Goal: Task Accomplishment & Management: Use online tool/utility

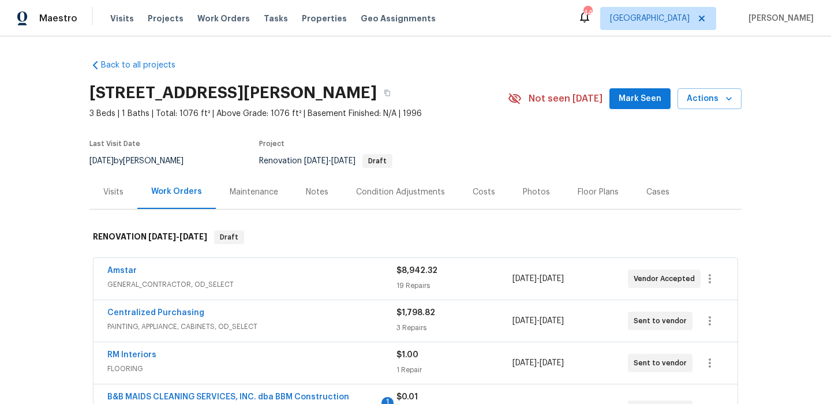
scroll to position [51, 0]
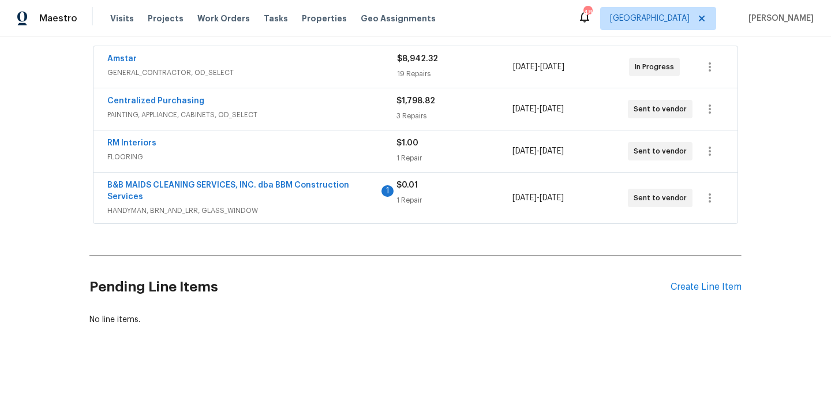
click at [327, 53] on div "Amstar GENERAL_CONTRACTOR, OD_SELECT $8,942.32 19 Repairs [DATE] - [DATE] In Pr…" at bounding box center [415, 67] width 644 height 42
click at [336, 57] on div "Amstar" at bounding box center [252, 60] width 290 height 14
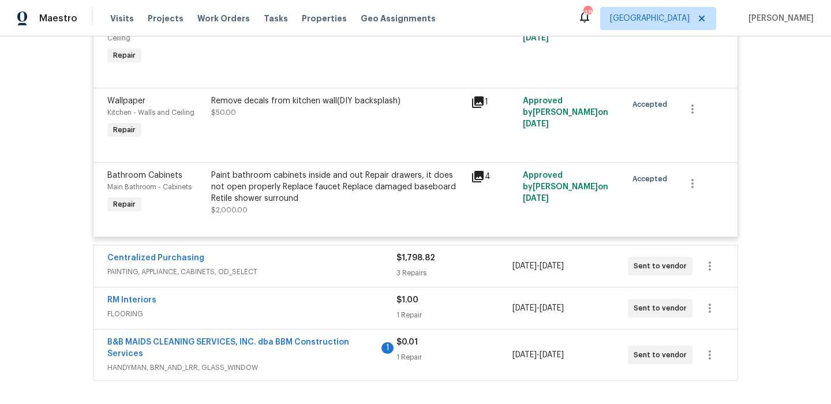
scroll to position [2009, 0]
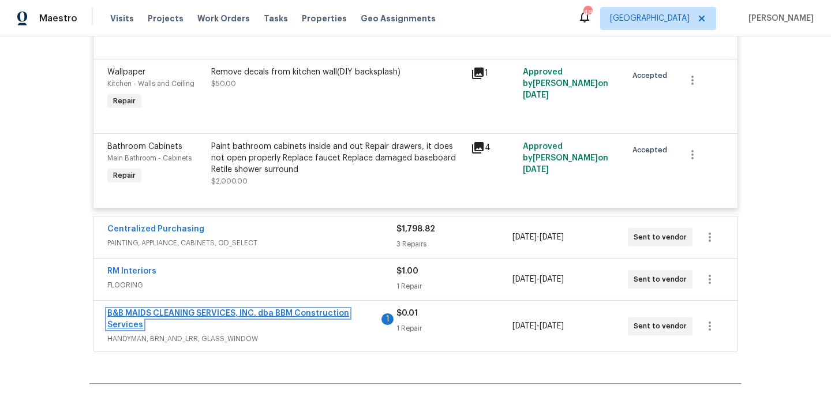
click at [245, 329] on link "B&B MAIDS CLEANING SERVICES, INC. dba BBM Construction Services" at bounding box center [228, 319] width 242 height 20
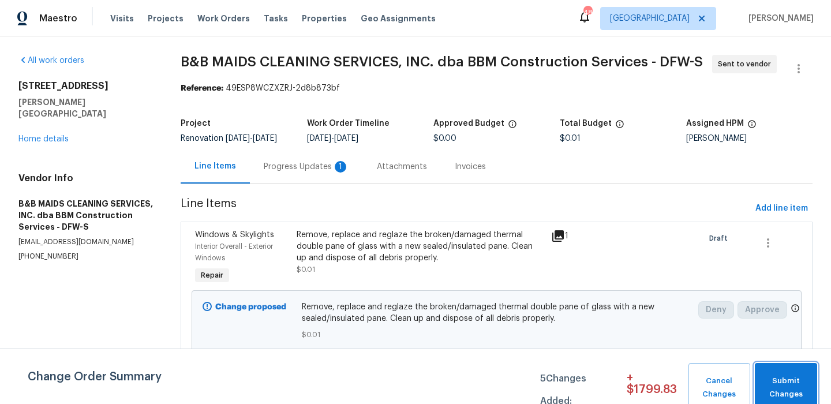
click at [796, 377] on span "Submit Changes" at bounding box center [786, 387] width 51 height 27
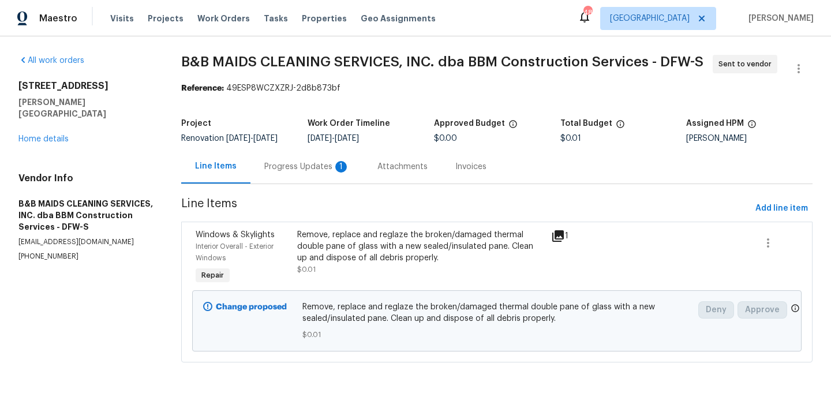
click at [274, 163] on div "Progress Updates 1" at bounding box center [306, 167] width 85 height 12
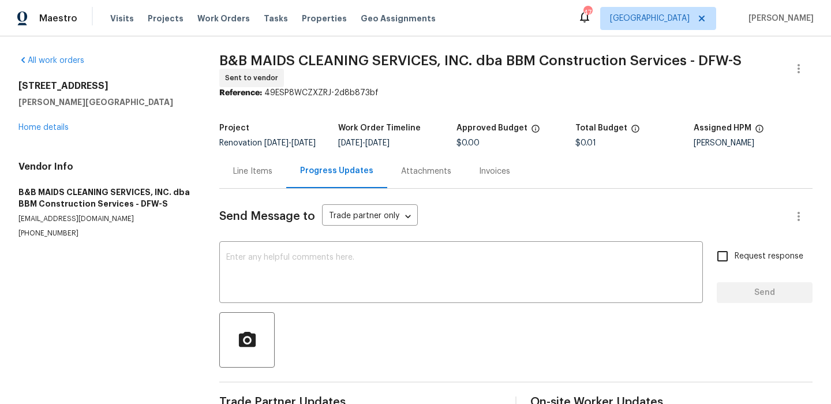
click at [249, 177] on div "Line Items" at bounding box center [252, 172] width 39 height 12
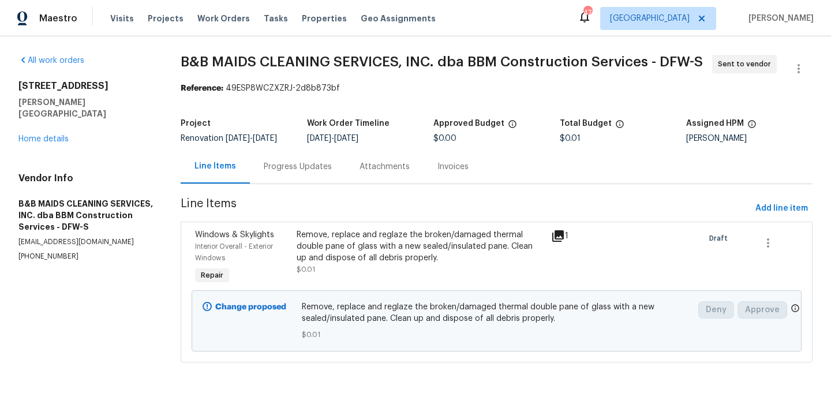
click at [296, 242] on div "Remove, replace and reglaze the broken/damaged thermal double pane of glass wit…" at bounding box center [420, 258] width 254 height 65
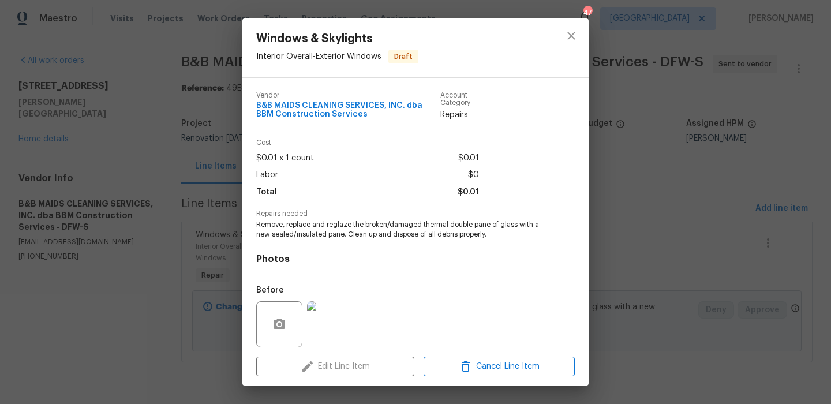
click at [642, 321] on div "Windows & Skylights Interior Overall - Exterior Windows Draft Vendor B&B MAIDS …" at bounding box center [415, 202] width 831 height 404
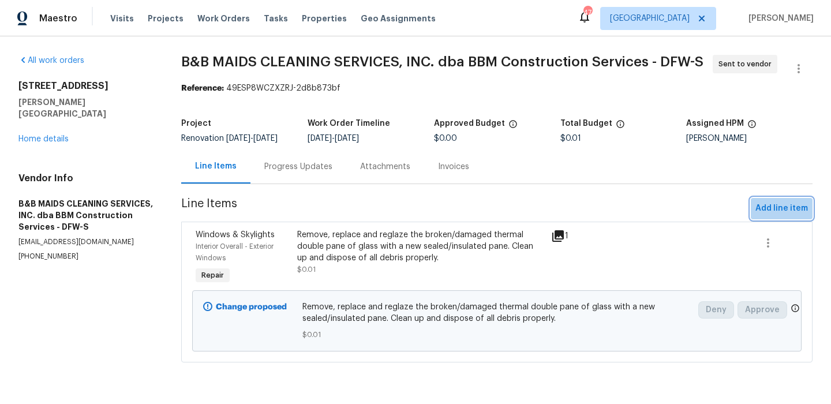
click at [793, 206] on span "Add line item" at bounding box center [781, 208] width 53 height 14
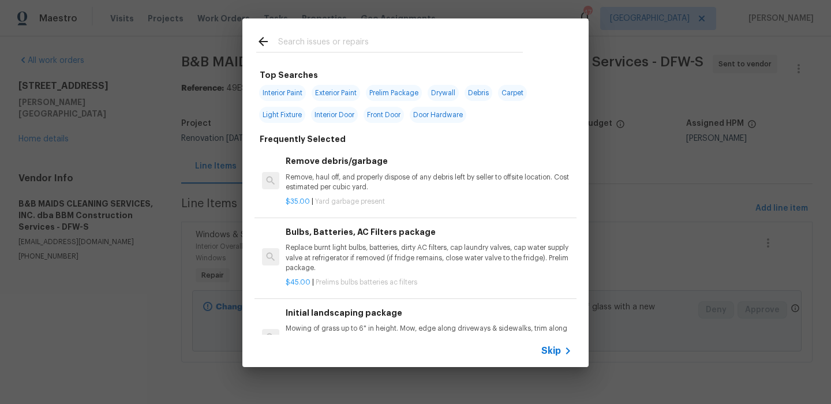
click at [553, 343] on div "Skip" at bounding box center [415, 351] width 346 height 32
click at [553, 349] on span "Skip" at bounding box center [551, 351] width 20 height 12
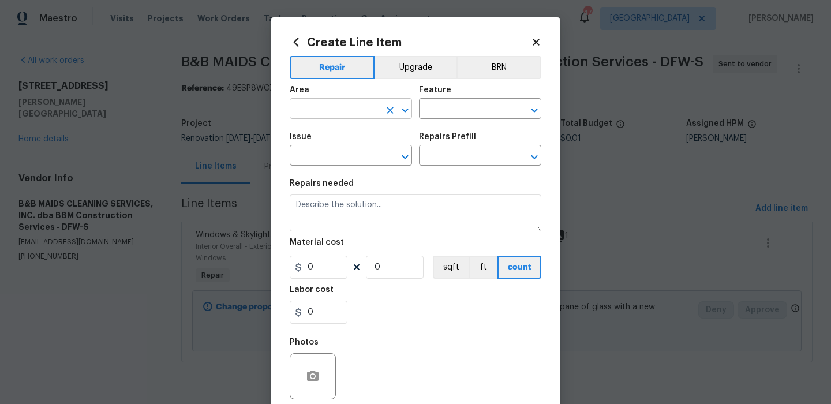
click at [339, 106] on input "text" at bounding box center [335, 110] width 90 height 18
type input "w"
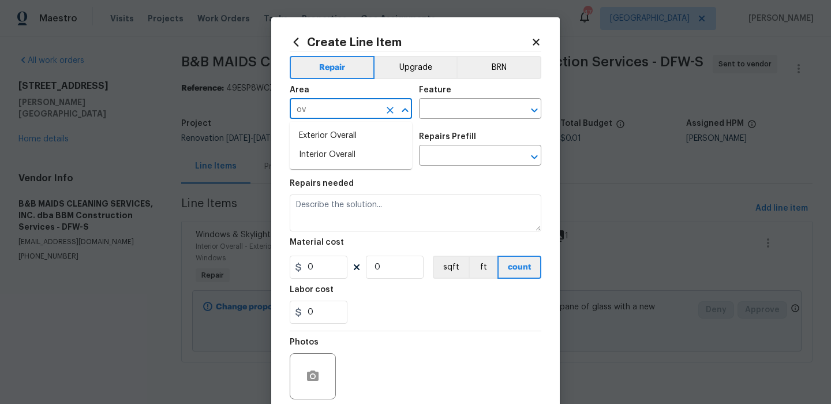
click at [335, 144] on li "Exterior Overall" at bounding box center [351, 135] width 122 height 19
type input "Exterior Overall"
click at [469, 101] on input "text" at bounding box center [464, 110] width 90 height 18
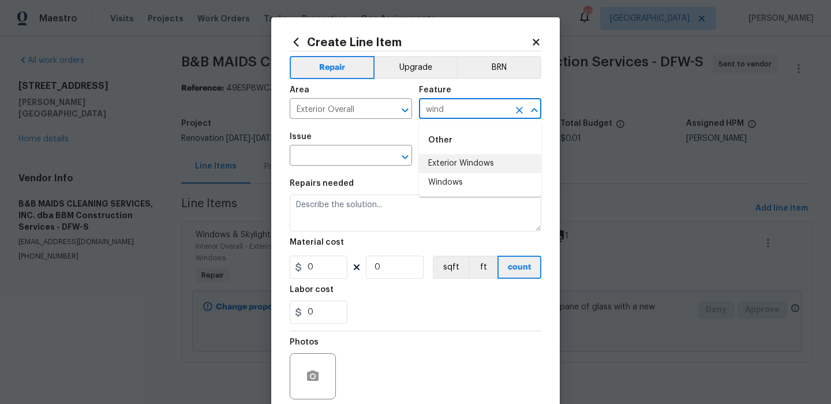
click at [443, 162] on li "Exterior Windows" at bounding box center [480, 163] width 122 height 19
type input "Exterior Windows"
click at [348, 162] on input "text" at bounding box center [335, 157] width 90 height 18
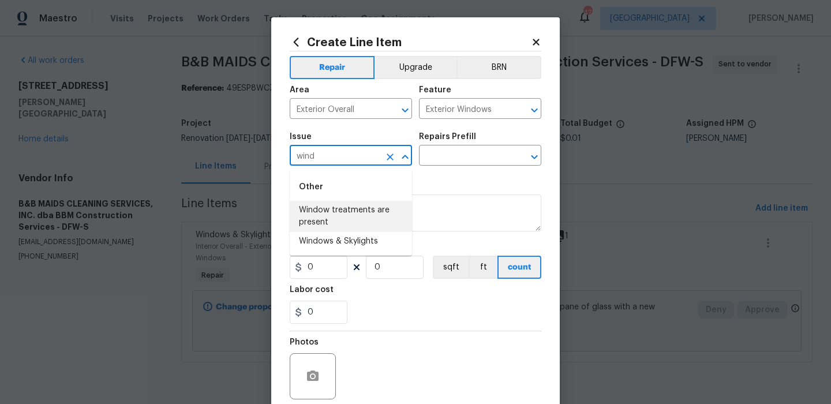
click at [370, 220] on li "Window treatments are present" at bounding box center [351, 216] width 122 height 31
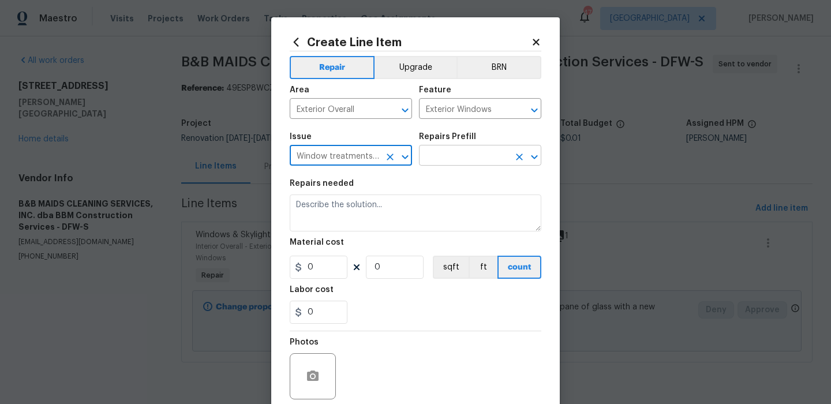
click at [476, 166] on input "text" at bounding box center [464, 157] width 90 height 18
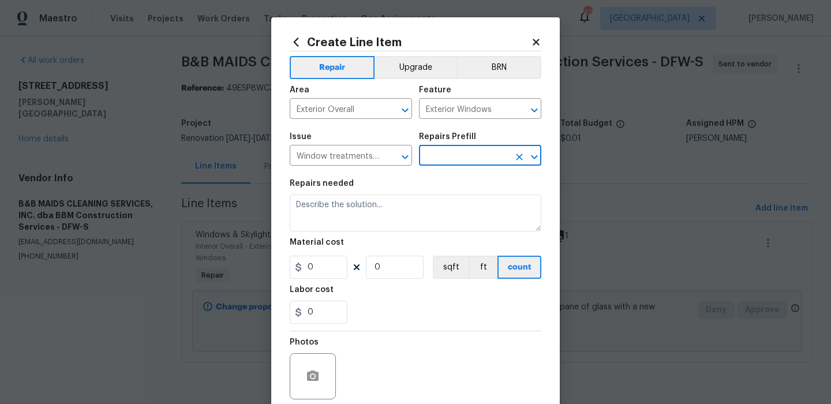
click at [479, 163] on input "text" at bounding box center [464, 157] width 90 height 18
click at [481, 161] on input "text" at bounding box center [464, 157] width 90 height 18
click at [381, 159] on div "Window treatments are present ​" at bounding box center [351, 157] width 122 height 18
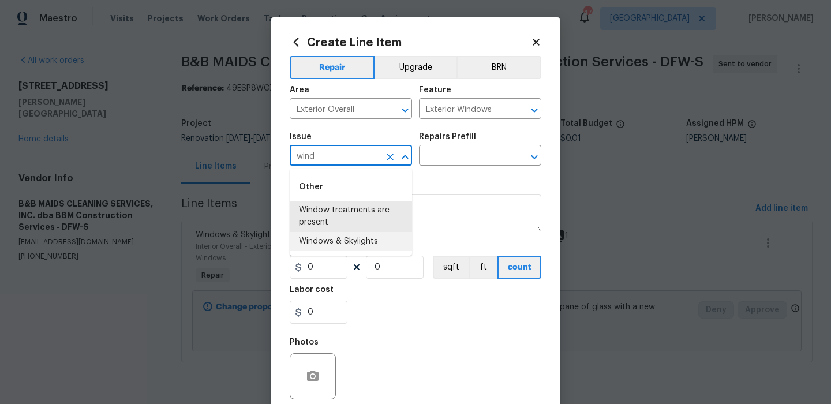
drag, startPoint x: 353, startPoint y: 240, endPoint x: 379, endPoint y: 216, distance: 35.1
click at [353, 240] on li "Windows & Skylights" at bounding box center [351, 241] width 122 height 19
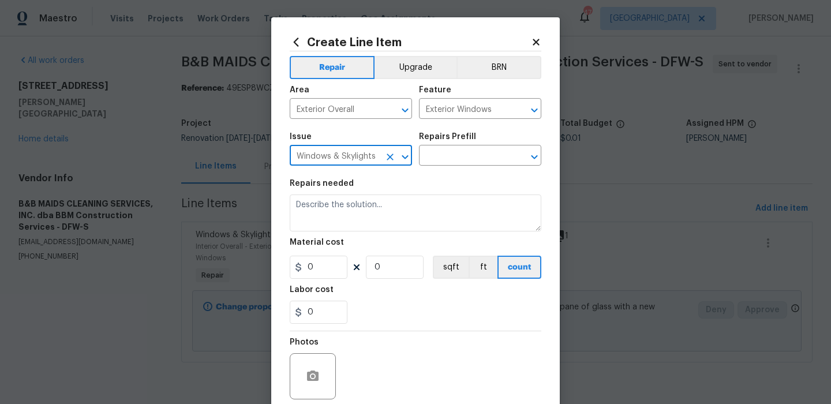
type input "Windows & Skylights"
click at [468, 132] on div "Issue Windows & Skylights ​ Repairs Prefill ​" at bounding box center [416, 149] width 252 height 47
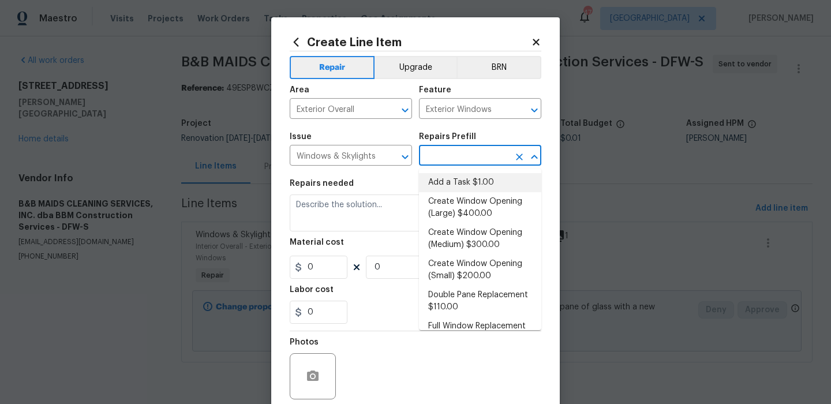
click at [466, 153] on input "text" at bounding box center [464, 157] width 90 height 18
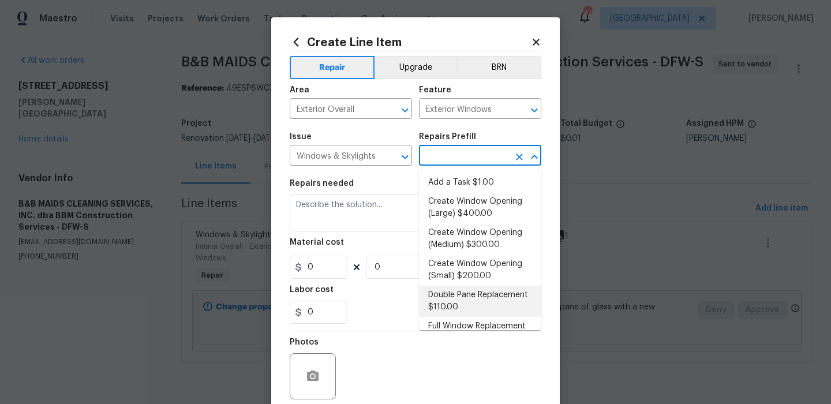
click at [478, 288] on li "Double Pane Replacement $110.00" at bounding box center [480, 301] width 122 height 31
type input "Double Pane Replacement $110.00"
type textarea "Remove, replace and reglaze the broken/damaged thermal double pane of glass wit…"
type input "110"
type input "1"
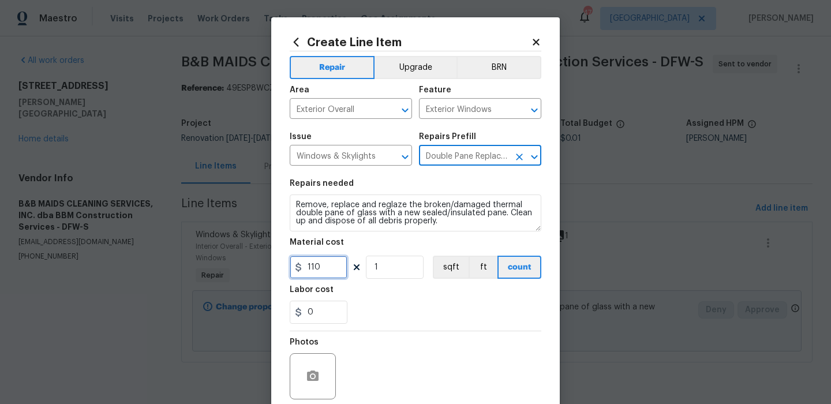
click at [338, 271] on input "110" at bounding box center [319, 267] width 58 height 23
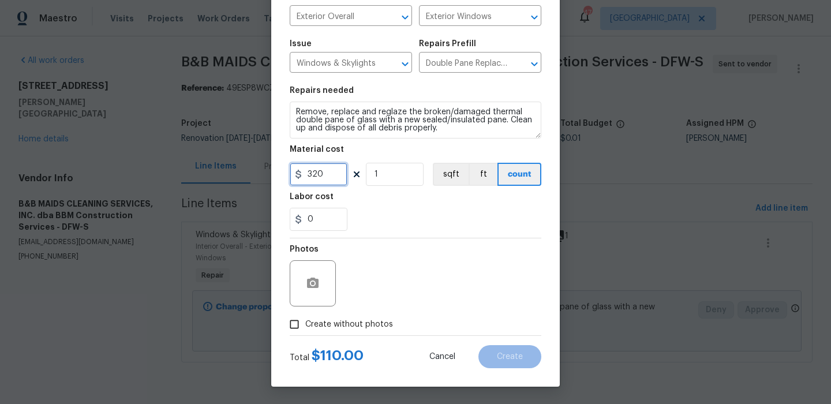
type input "320"
click at [374, 331] on label "Create without photos" at bounding box center [338, 324] width 110 height 22
click at [305, 331] on input "Create without photos" at bounding box center [294, 324] width 22 height 22
checkbox input "true"
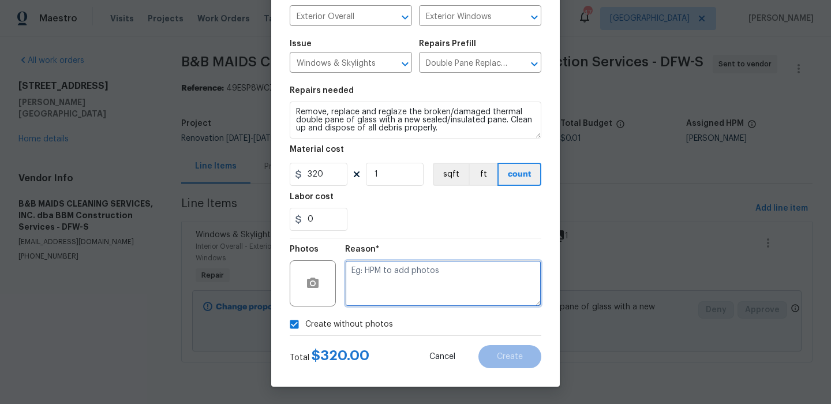
click at [411, 288] on textarea at bounding box center [443, 283] width 196 height 46
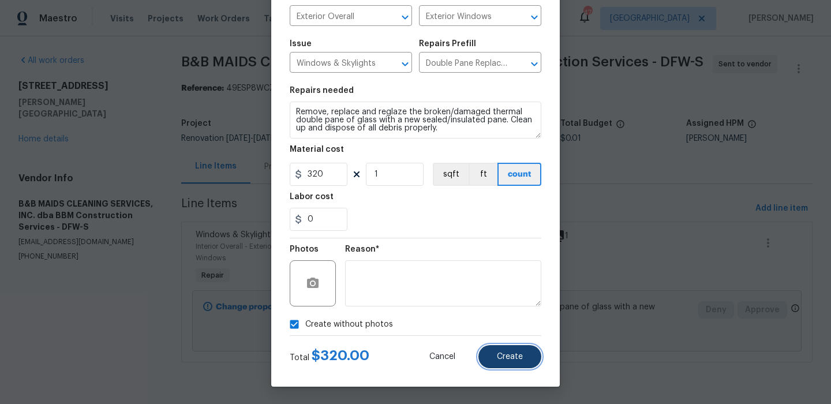
click at [500, 345] on button "Create" at bounding box center [509, 356] width 63 height 23
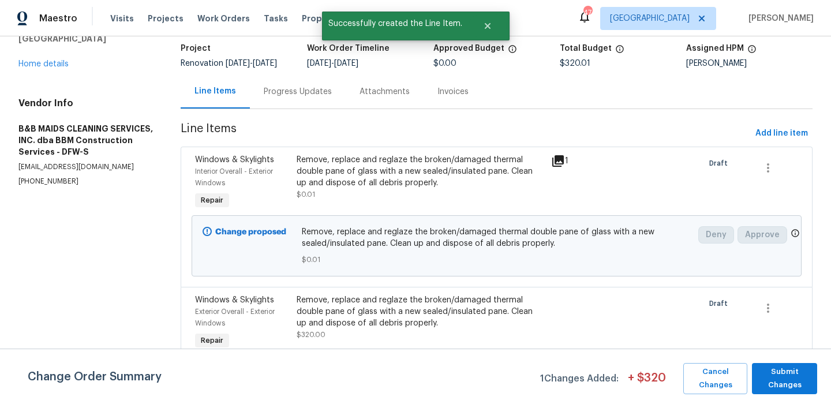
scroll to position [132, 0]
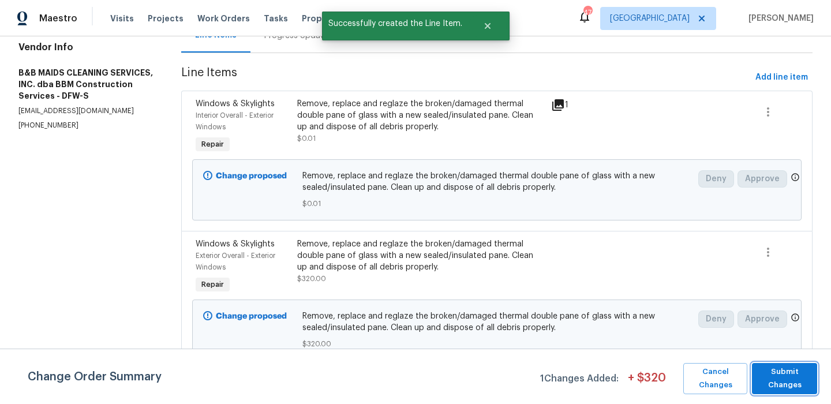
click at [801, 367] on span "Submit Changes" at bounding box center [785, 378] width 54 height 27
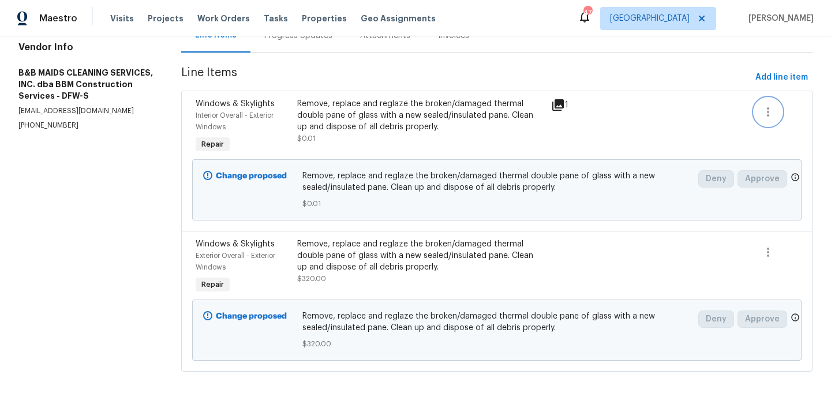
click at [764, 111] on icon "button" at bounding box center [768, 112] width 14 height 14
click at [765, 112] on li "Cancel" at bounding box center [776, 111] width 44 height 19
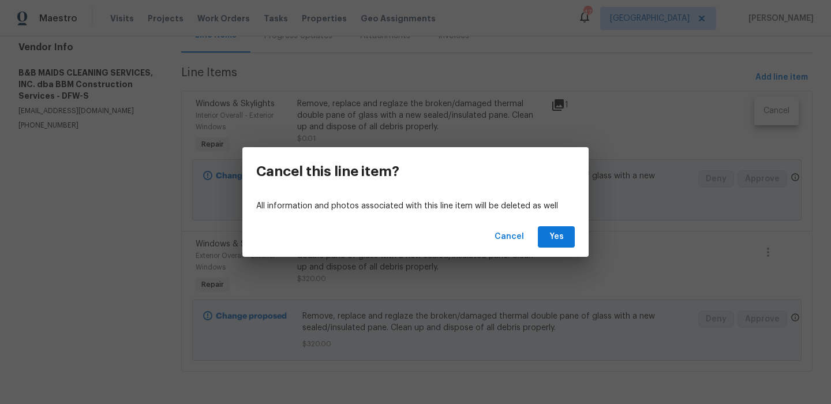
click at [561, 224] on div "Cancel Yes" at bounding box center [415, 237] width 346 height 40
click at [559, 232] on span "Yes" at bounding box center [556, 237] width 18 height 14
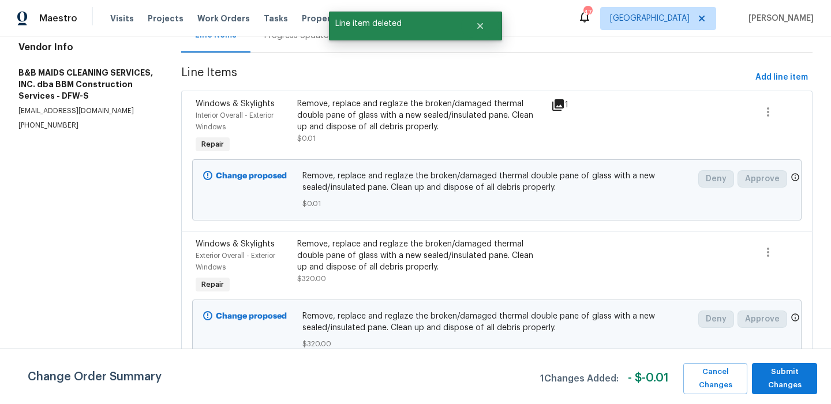
scroll to position [0, 0]
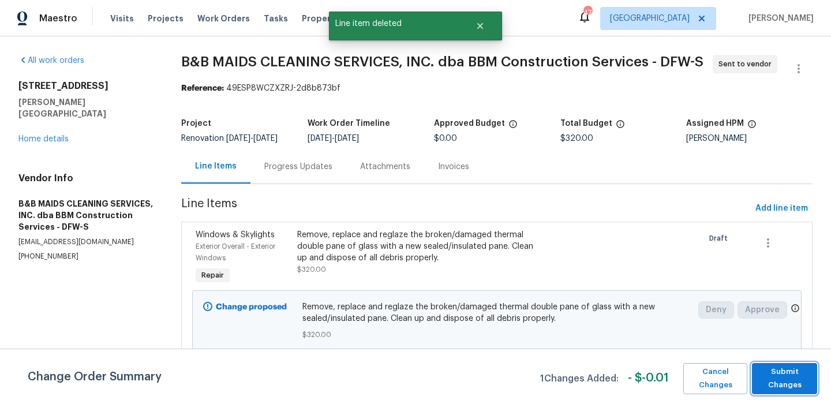
click at [777, 384] on span "Submit Changes" at bounding box center [785, 378] width 54 height 27
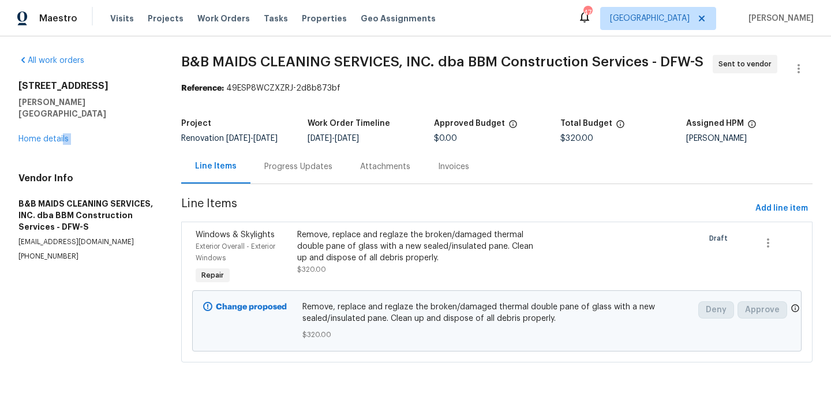
click at [63, 133] on div "All work orders 251 Green Acres Dr Palmer, TX 75152 Home details Vendor Info B&…" at bounding box center [85, 158] width 135 height 207
click at [59, 135] on link "Home details" at bounding box center [43, 139] width 50 height 8
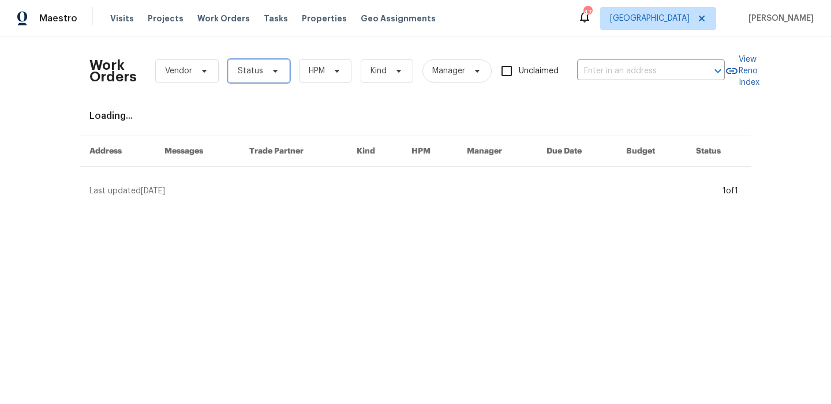
click at [278, 77] on span "Status" at bounding box center [259, 70] width 62 height 23
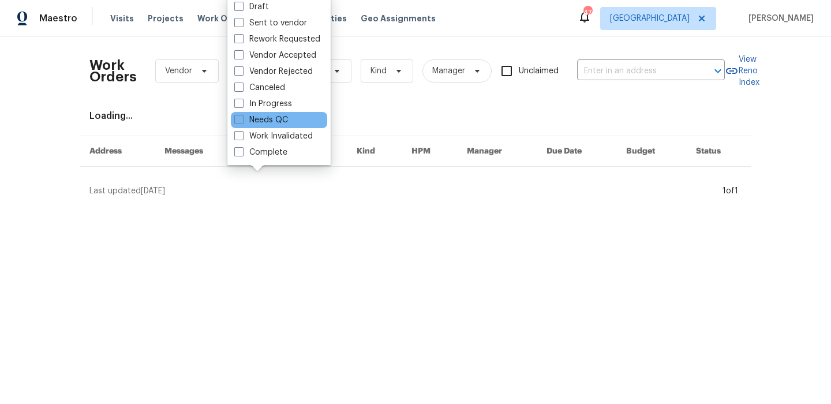
click at [267, 126] on div "Needs QC" at bounding box center [279, 120] width 96 height 16
click at [267, 122] on label "Needs QC" at bounding box center [261, 120] width 54 height 12
click at [242, 122] on input "Needs QC" at bounding box center [238, 118] width 8 height 8
checkbox input "true"
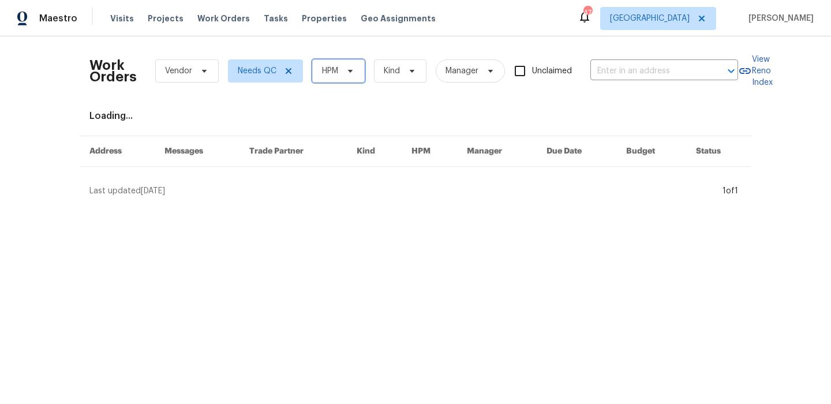
click at [340, 66] on span "HPM" at bounding box center [338, 70] width 53 height 23
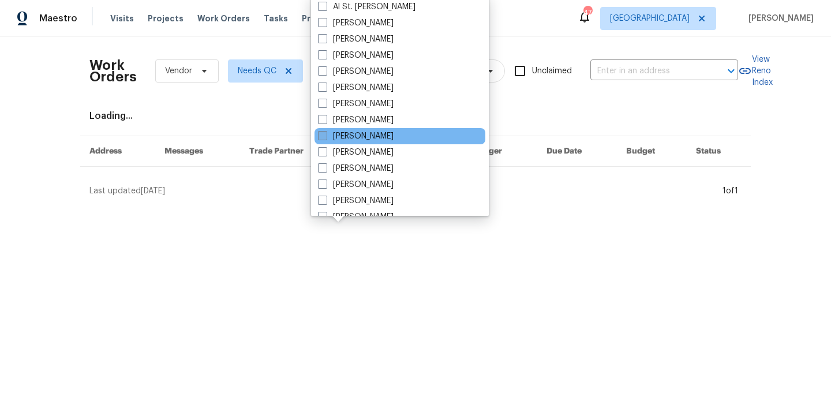
scroll to position [119, 0]
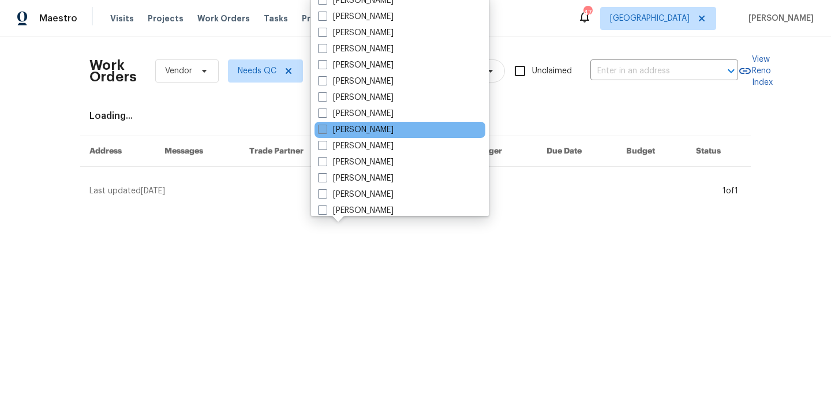
click at [388, 128] on label "[PERSON_NAME]" at bounding box center [356, 130] width 76 height 12
click at [325, 128] on input "[PERSON_NAME]" at bounding box center [322, 128] width 8 height 8
checkbox input "true"
